Goal: Task Accomplishment & Management: Use online tool/utility

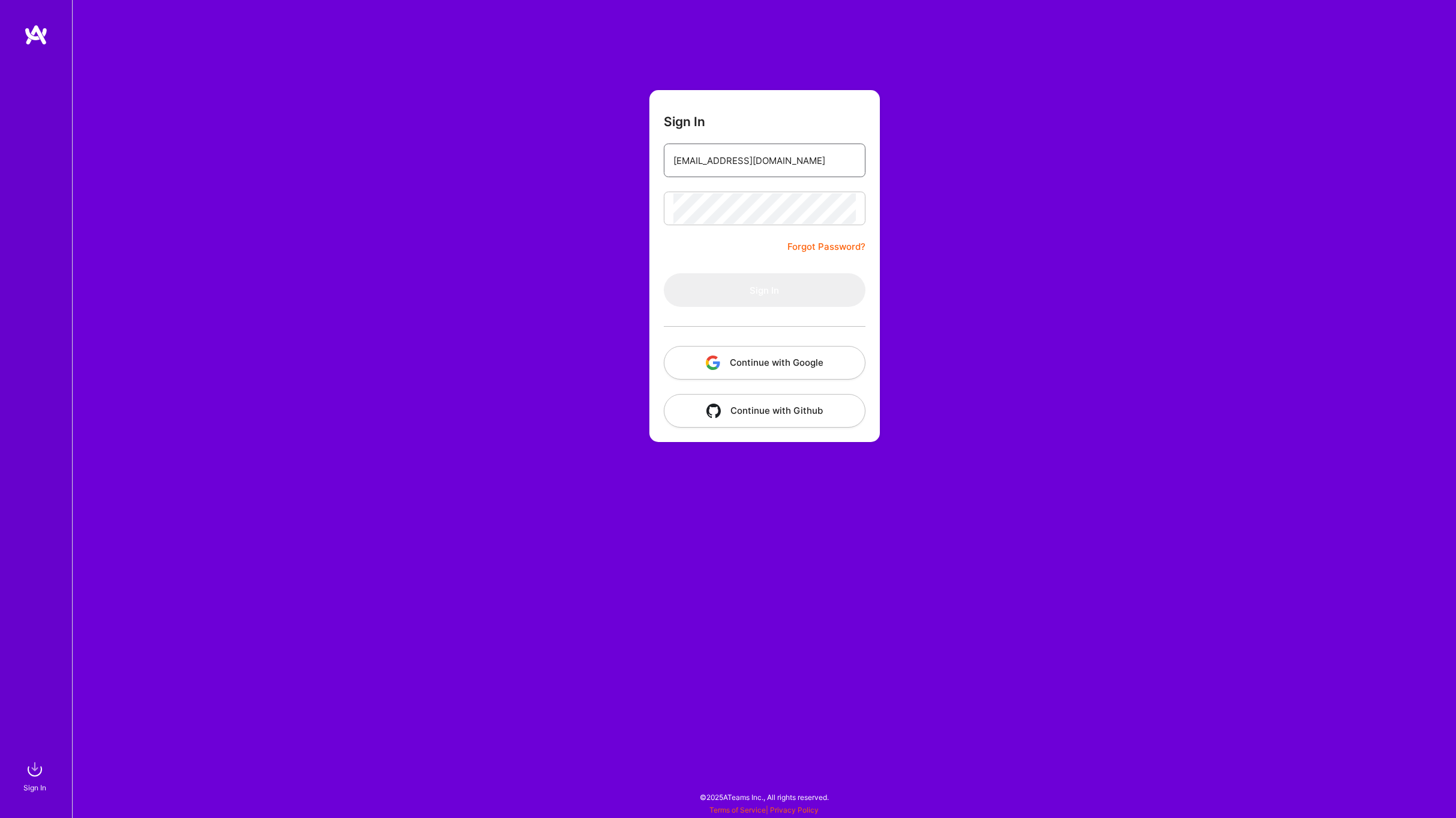
click at [802, 168] on input "[EMAIL_ADDRESS][DOMAIN_NAME]" at bounding box center [764, 160] width 182 height 31
type input "[EMAIL_ADDRESS][DOMAIN_NAME]"
click at [969, 185] on div "Sign In [EMAIL_ADDRESS][DOMAIN_NAME] Forgot Password? Sign In Continue with Goo…" at bounding box center [764, 409] width 1384 height 818
click at [791, 289] on button "Sign In" at bounding box center [765, 289] width 202 height 33
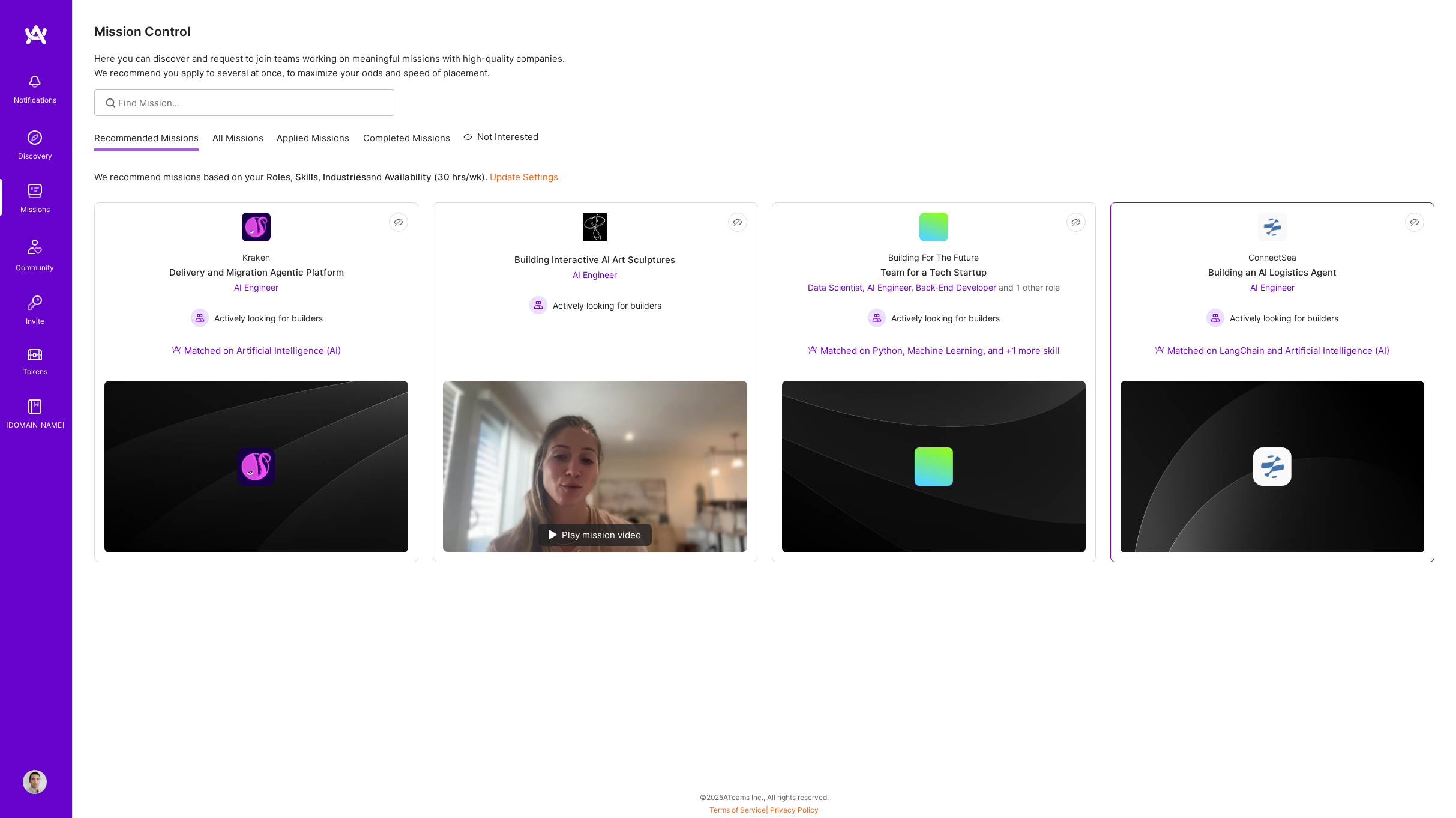
click at [1308, 268] on div "Building an AI Logistics Agent" at bounding box center [1273, 272] width 129 height 13
